Goal: Navigation & Orientation: Find specific page/section

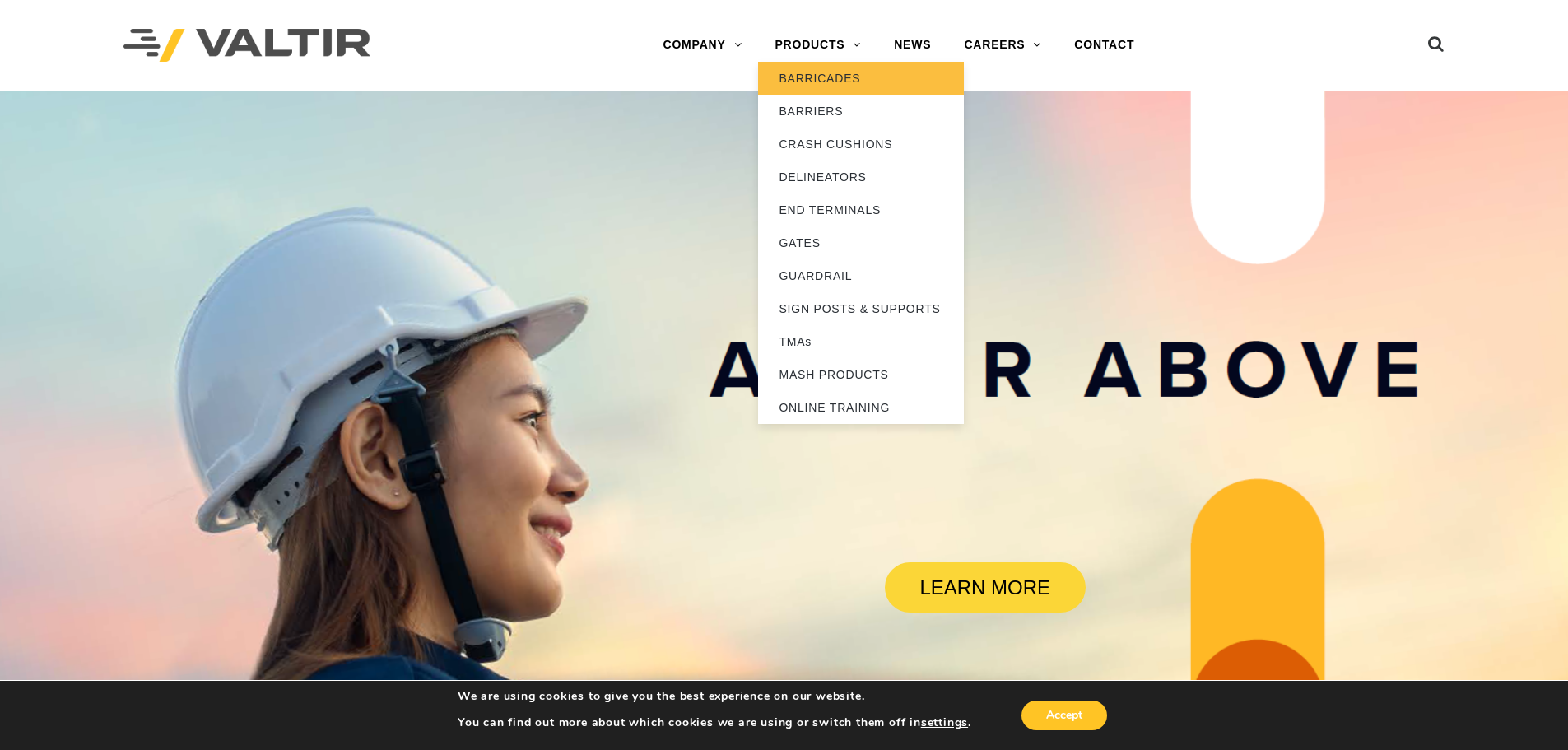
click at [832, 76] on link "BARRICADES" at bounding box center [861, 78] width 206 height 33
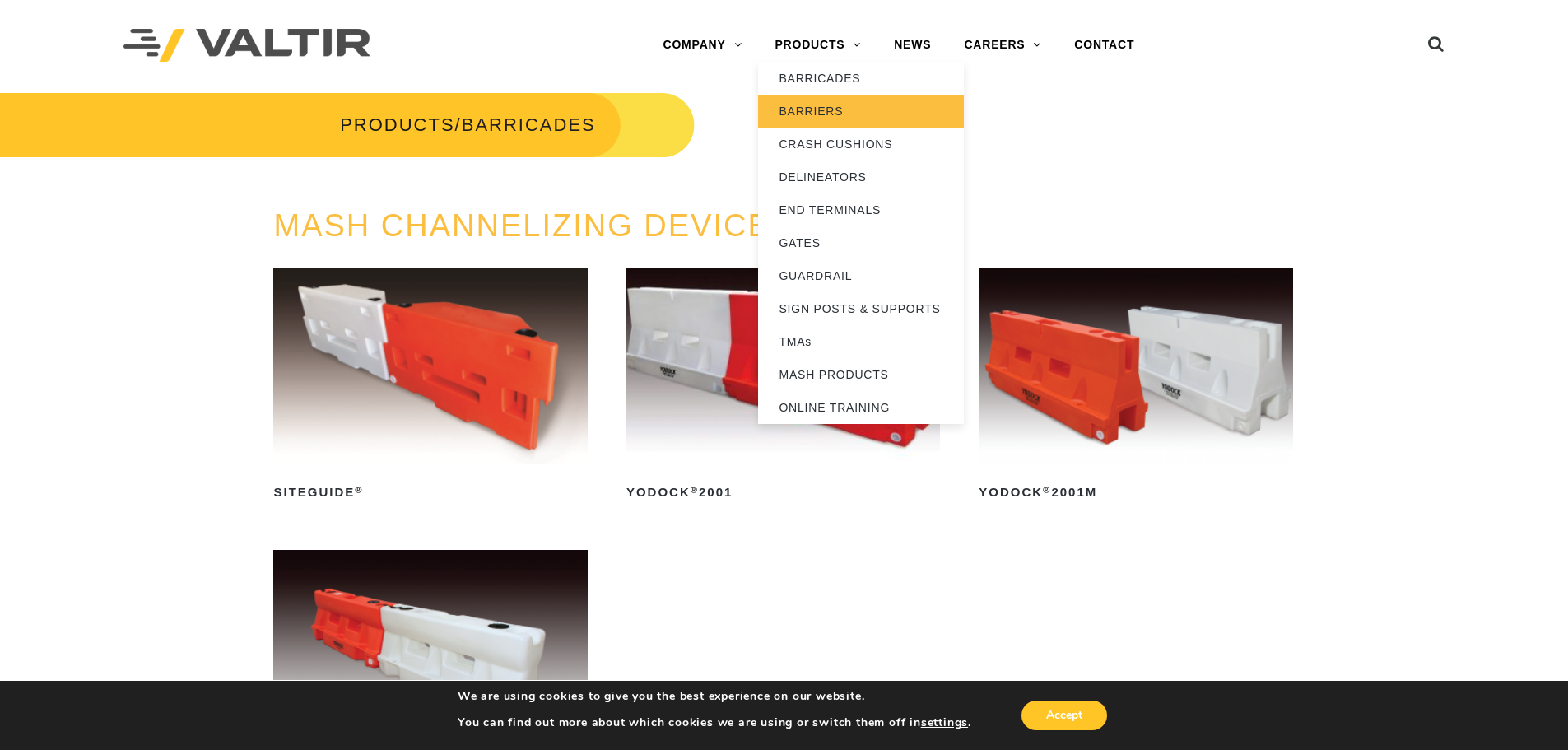
click at [830, 112] on link "BARRIERS" at bounding box center [861, 111] width 206 height 33
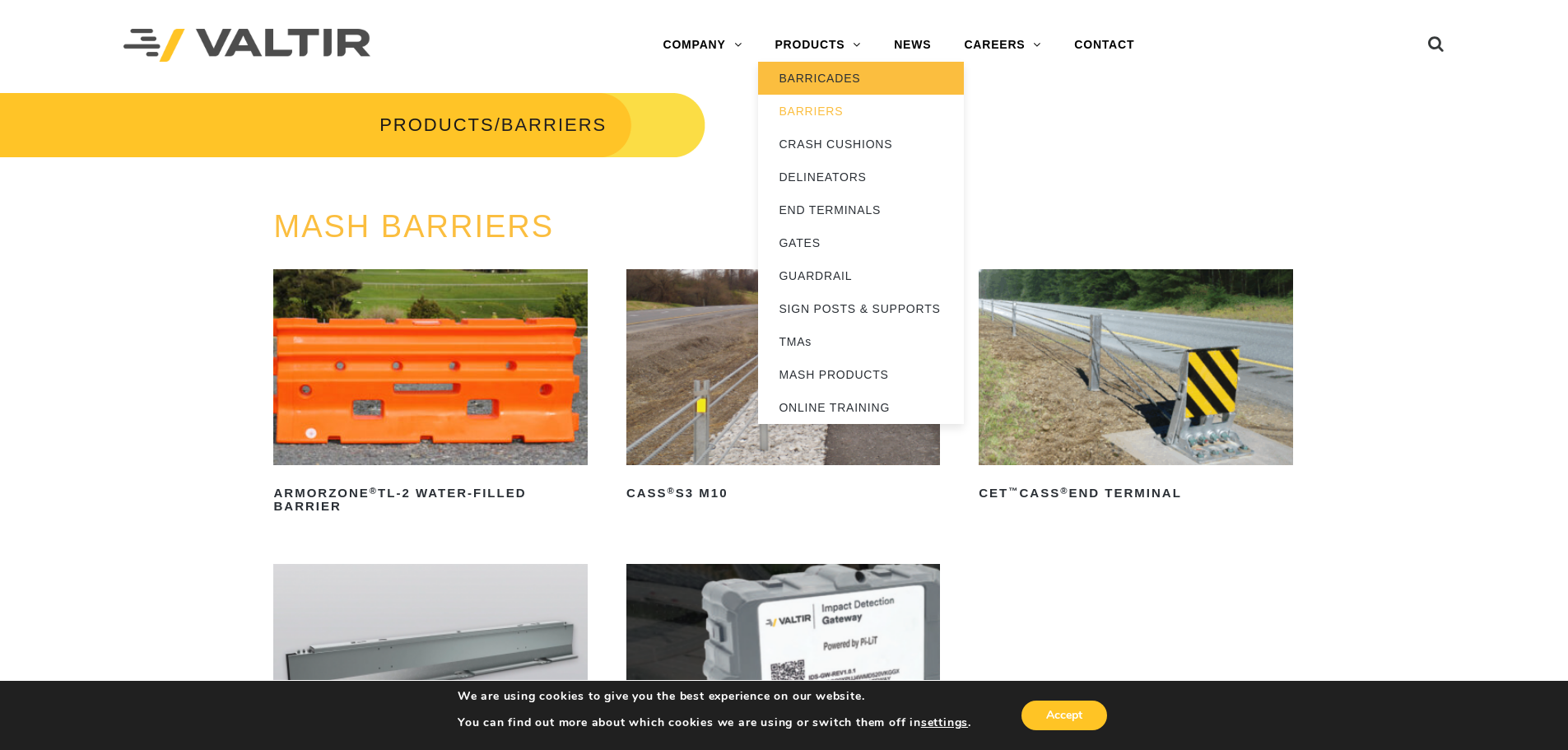
click at [834, 70] on link "BARRICADES" at bounding box center [861, 78] width 206 height 33
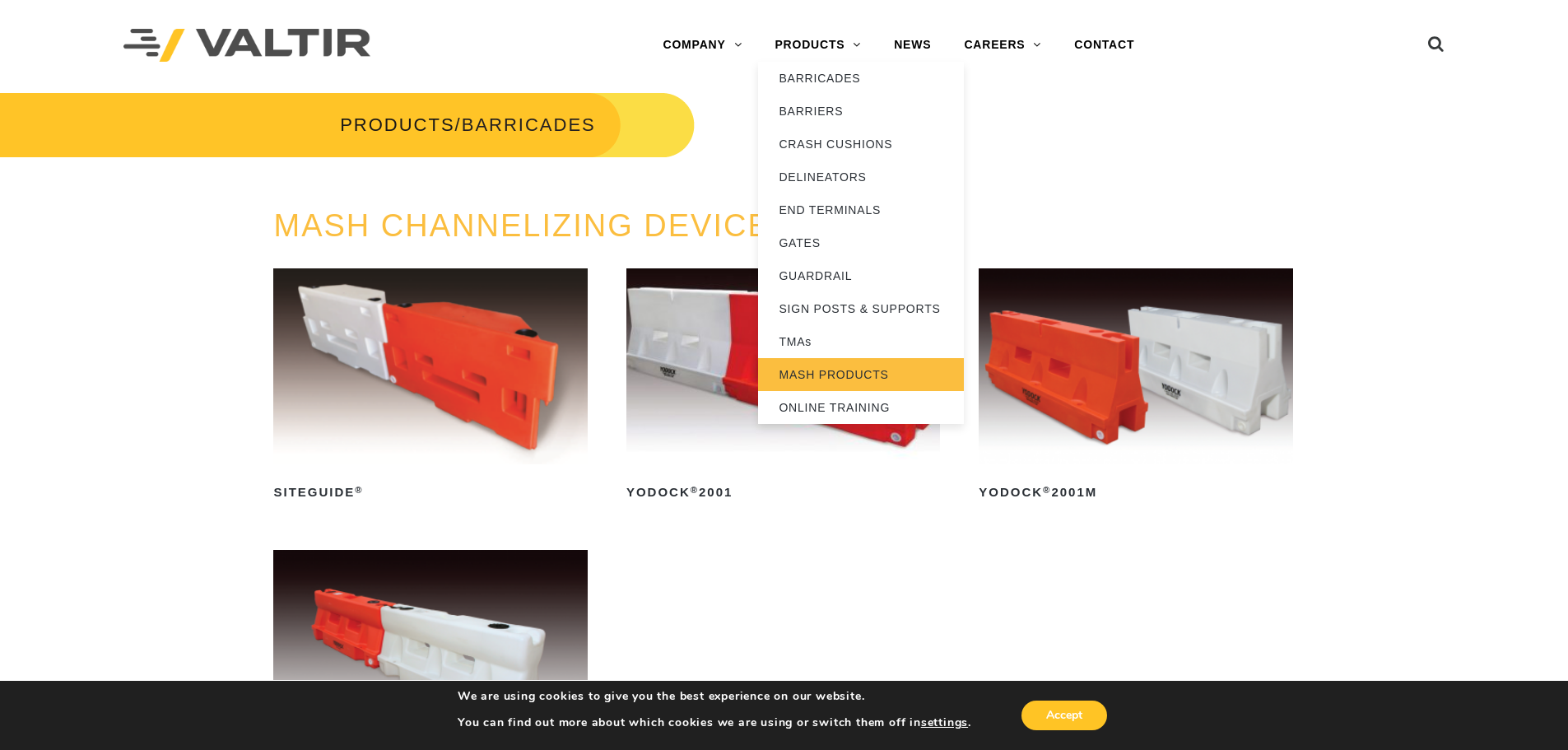
click at [854, 377] on link "MASH PRODUCTS" at bounding box center [861, 374] width 206 height 33
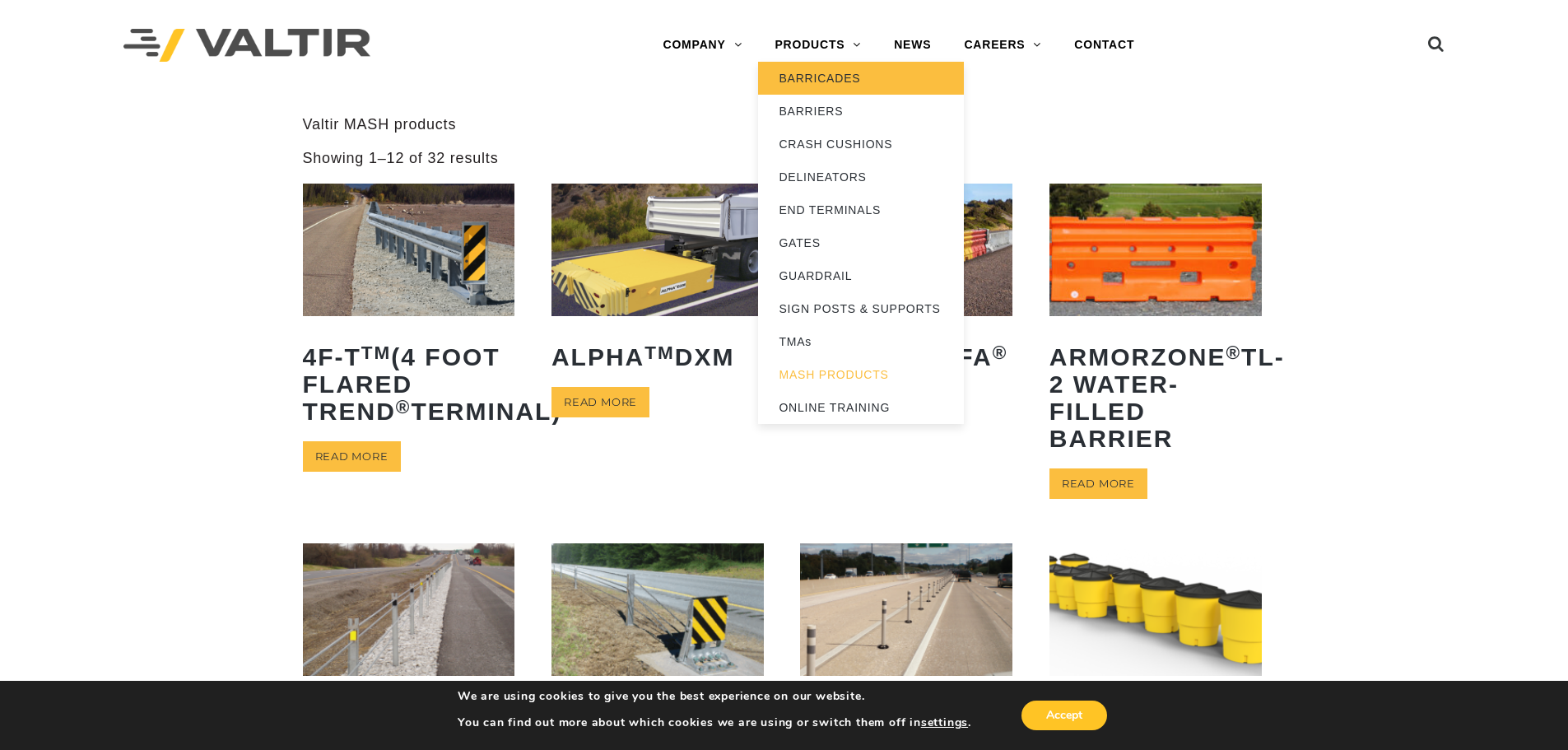
click at [830, 82] on link "BARRICADES" at bounding box center [861, 78] width 206 height 33
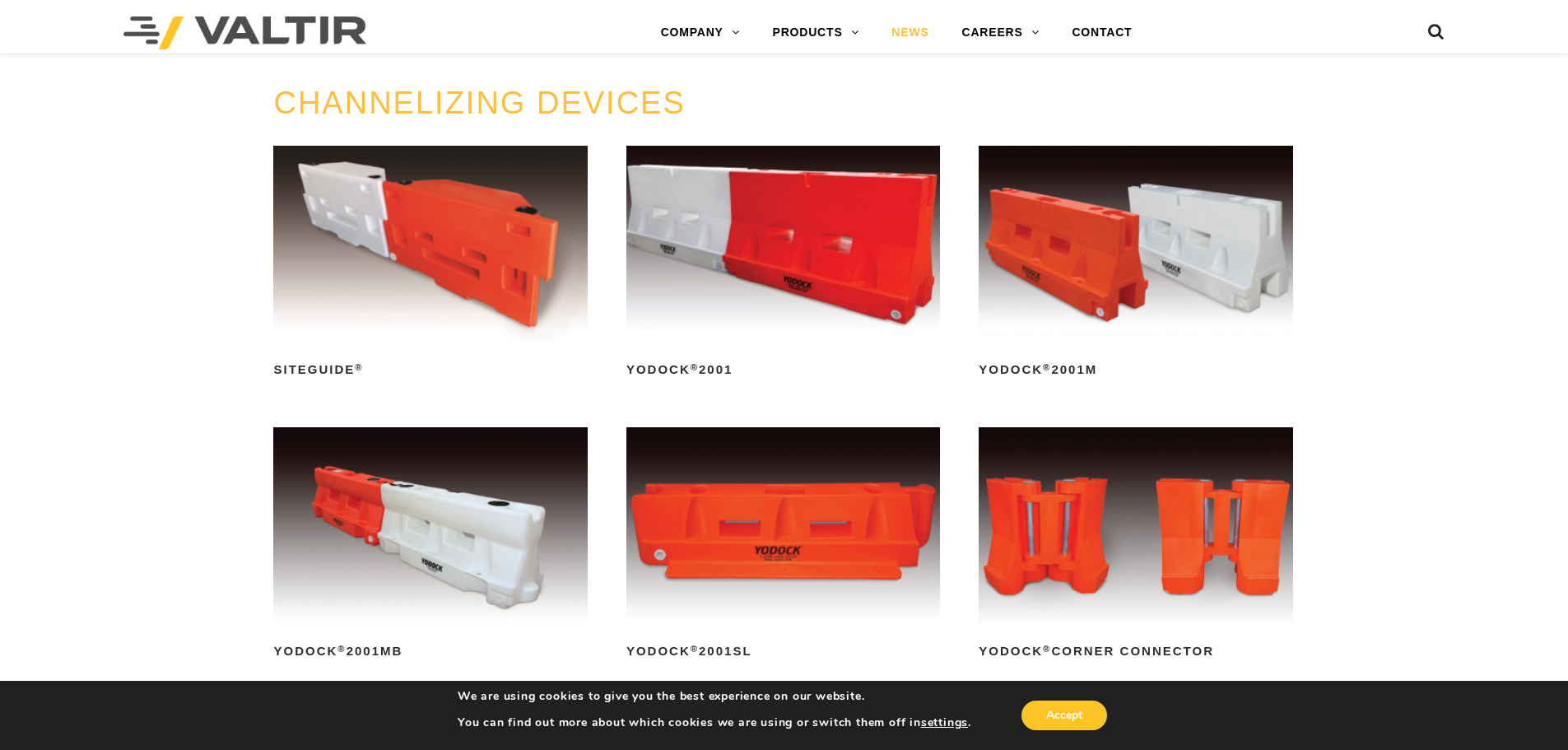
scroll to position [659, 0]
